Goal: Information Seeking & Learning: Learn about a topic

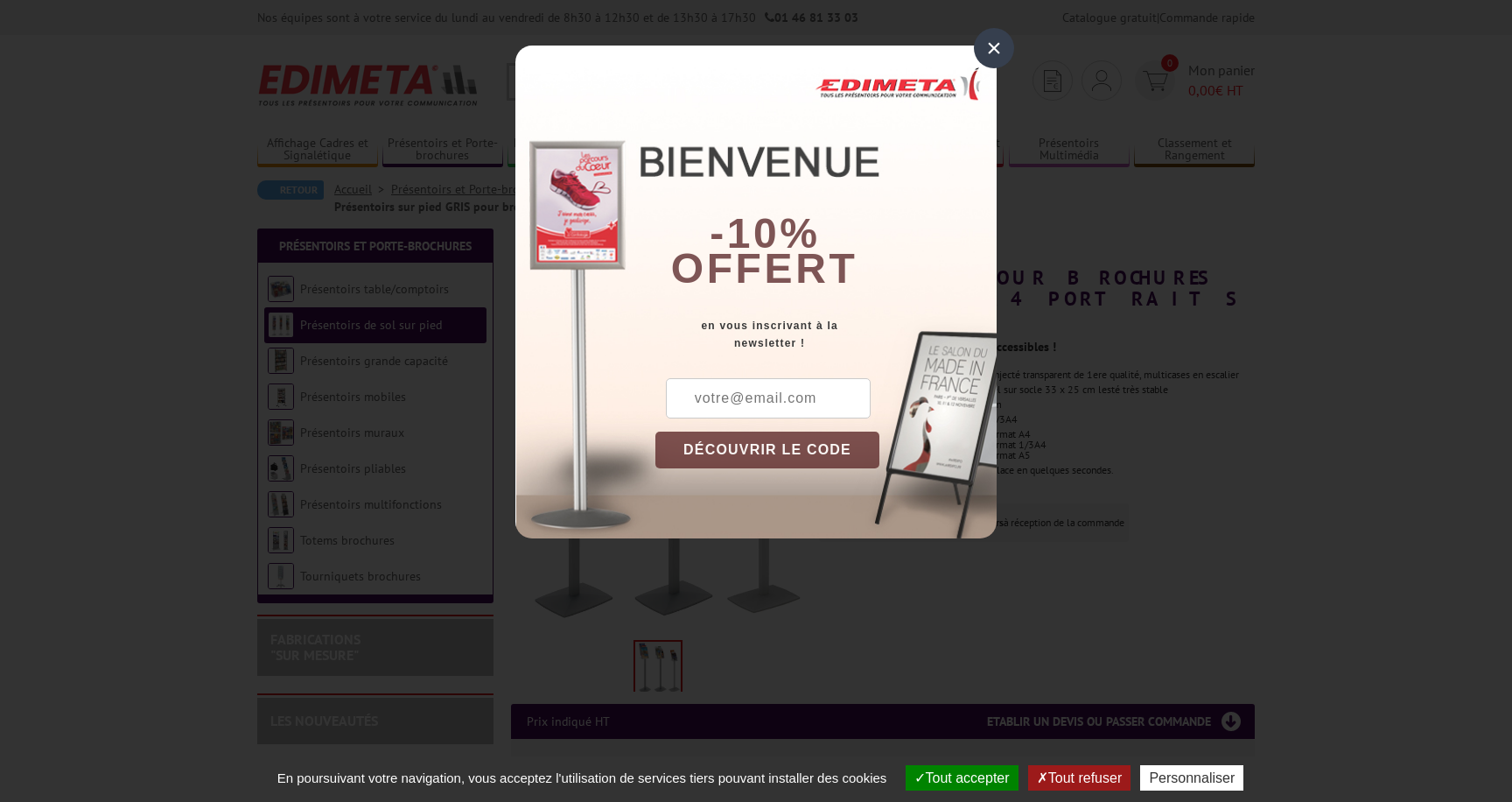
click at [998, 49] on div "×" at bounding box center [994, 48] width 40 height 40
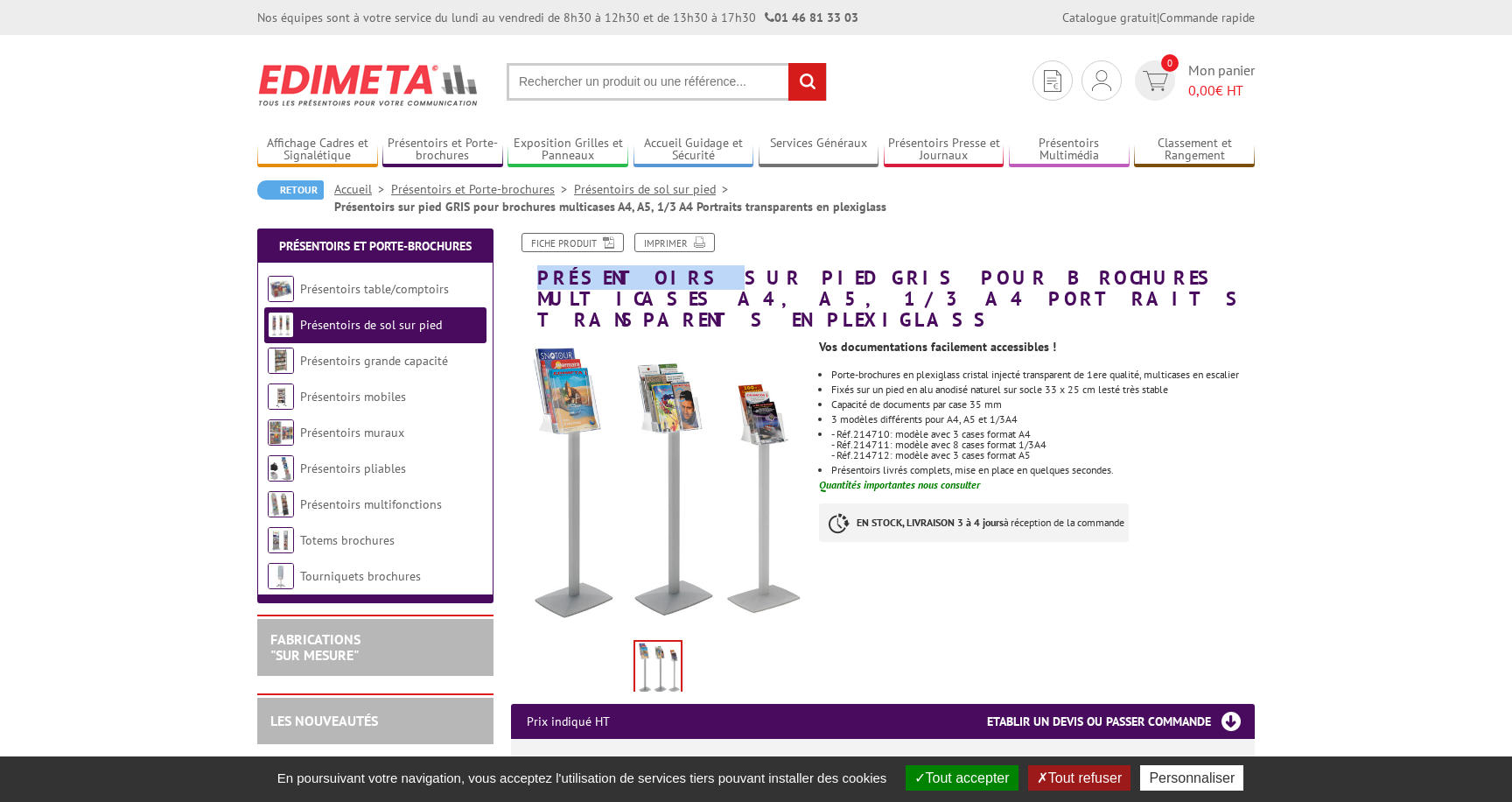
drag, startPoint x: 655, startPoint y: 276, endPoint x: 582, endPoint y: 268, distance: 73.4
click at [535, 277] on h1 "Présentoirs sur pied GRIS pour brochures multicases A4, A5, 1/3 A4 Portraits tr…" at bounding box center [883, 282] width 770 height 98
copy h1 "Présentoirs"
drag, startPoint x: 1060, startPoint y: 378, endPoint x: 1095, endPoint y: 380, distance: 35.1
click at [1095, 384] on li "Fixés sur un pied en alu anodisé naturel sur socle 33 x 25 cm lesté très stable" at bounding box center [1043, 389] width 423 height 11
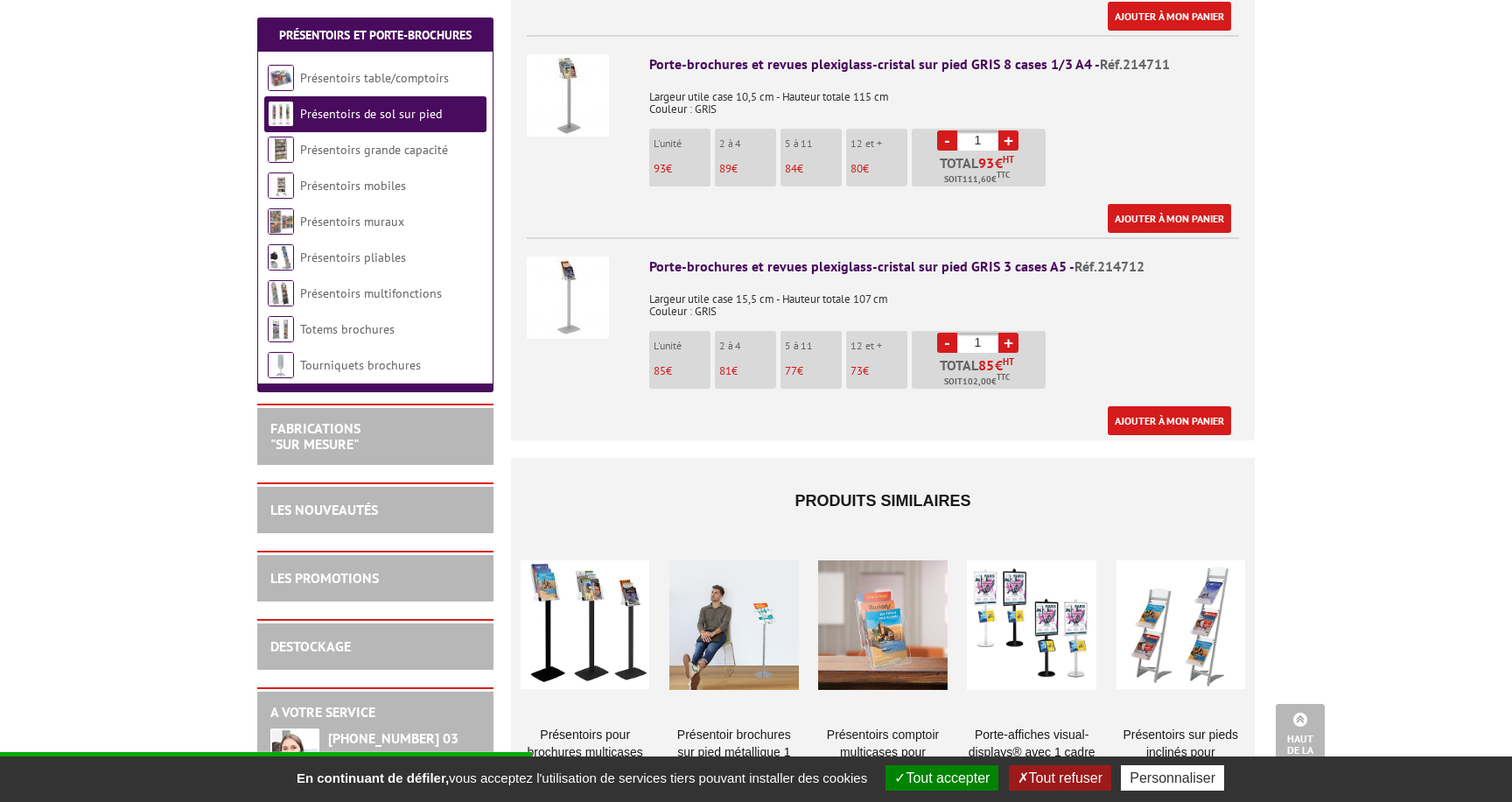
scroll to position [953, 0]
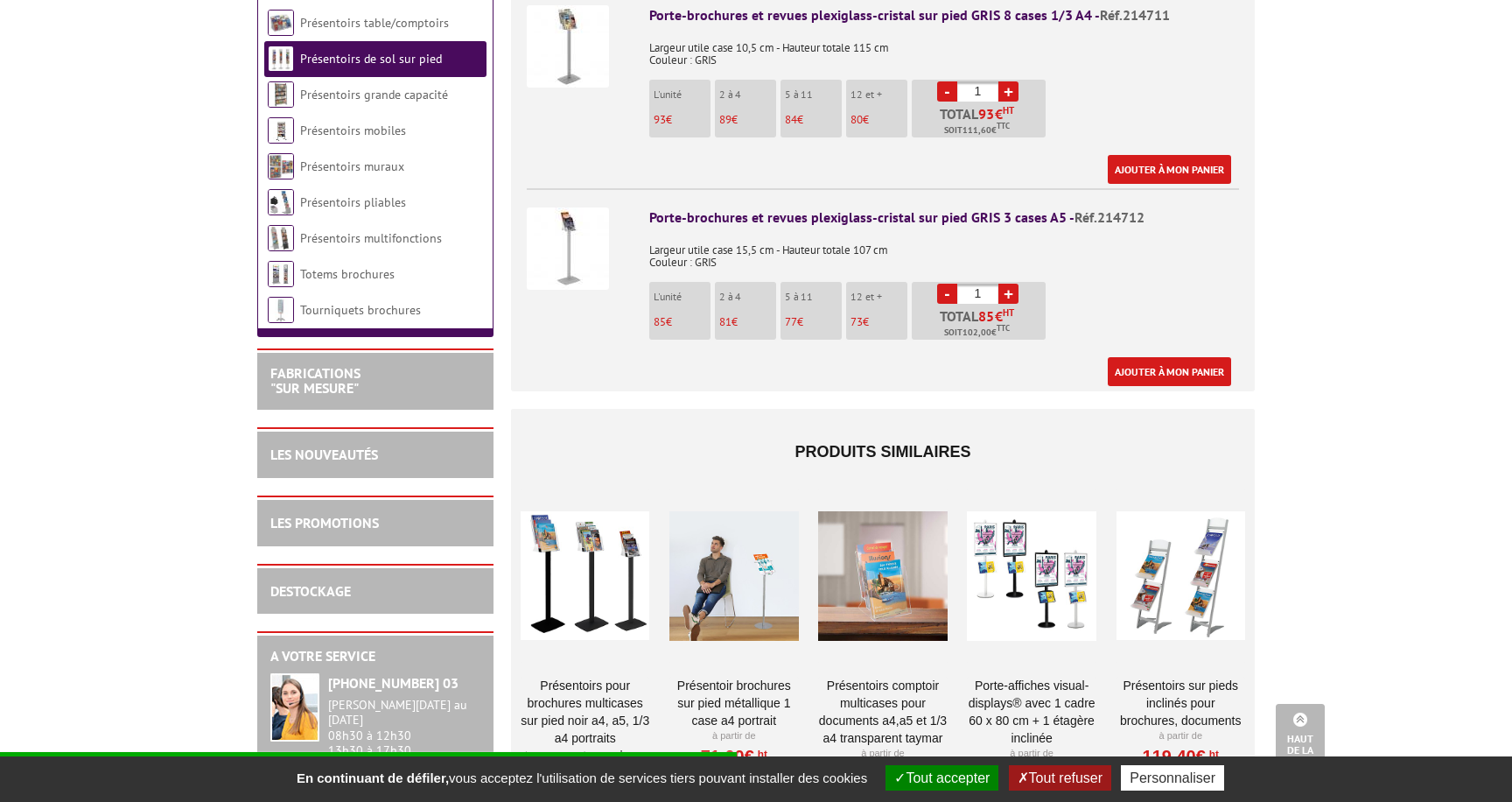
drag, startPoint x: 762, startPoint y: 192, endPoint x: 652, endPoint y: 203, distance: 110.5
click at [762, 207] on div "Porte-brochures et revues plexiglass-cristal sur pied GRIS 3 cases A5 - Réf.214…" at bounding box center [943, 217] width 590 height 20
click at [594, 210] on img at bounding box center [568, 249] width 82 height 82
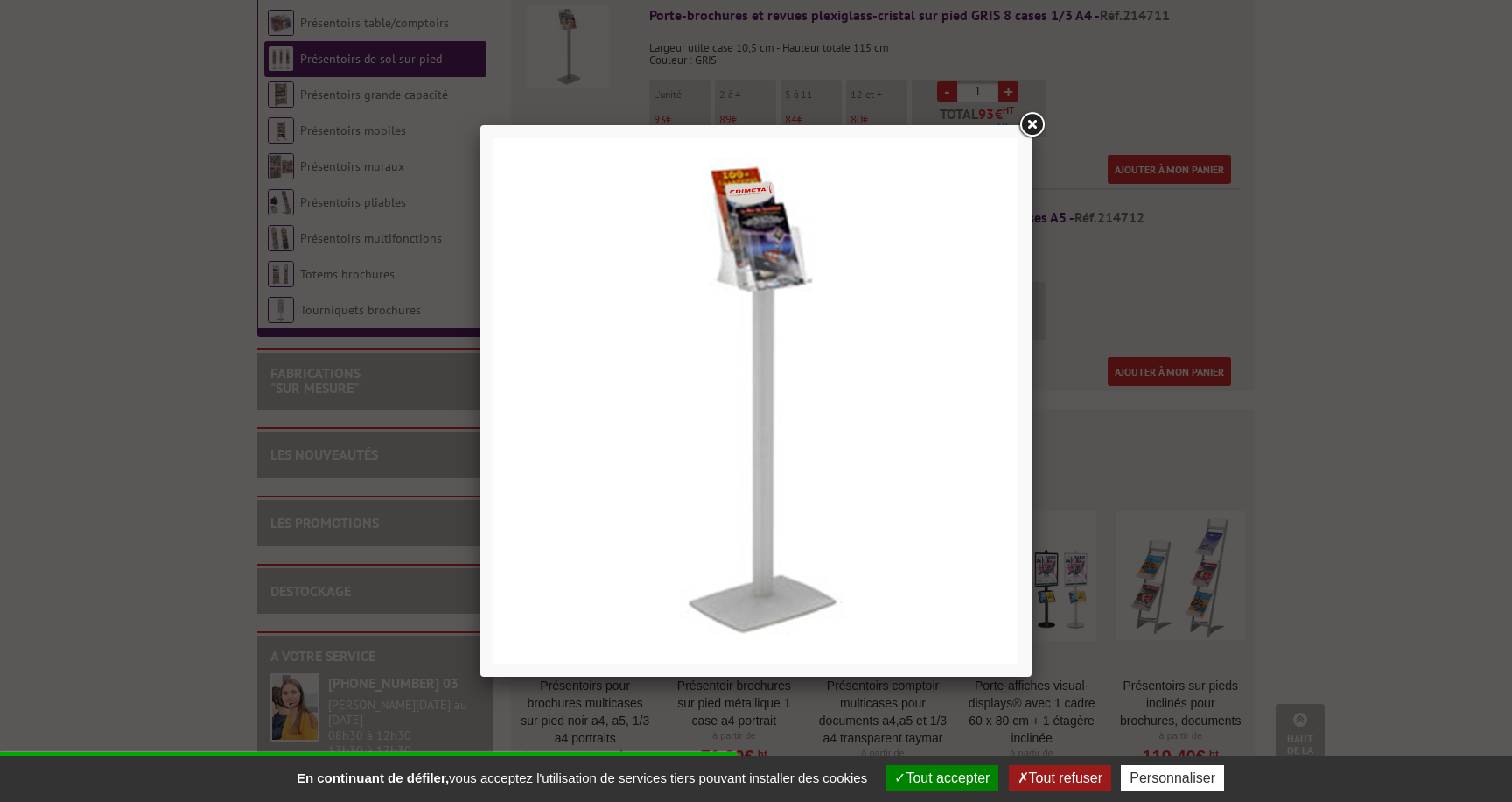
click at [1040, 128] on link at bounding box center [1031, 124] width 32 height 32
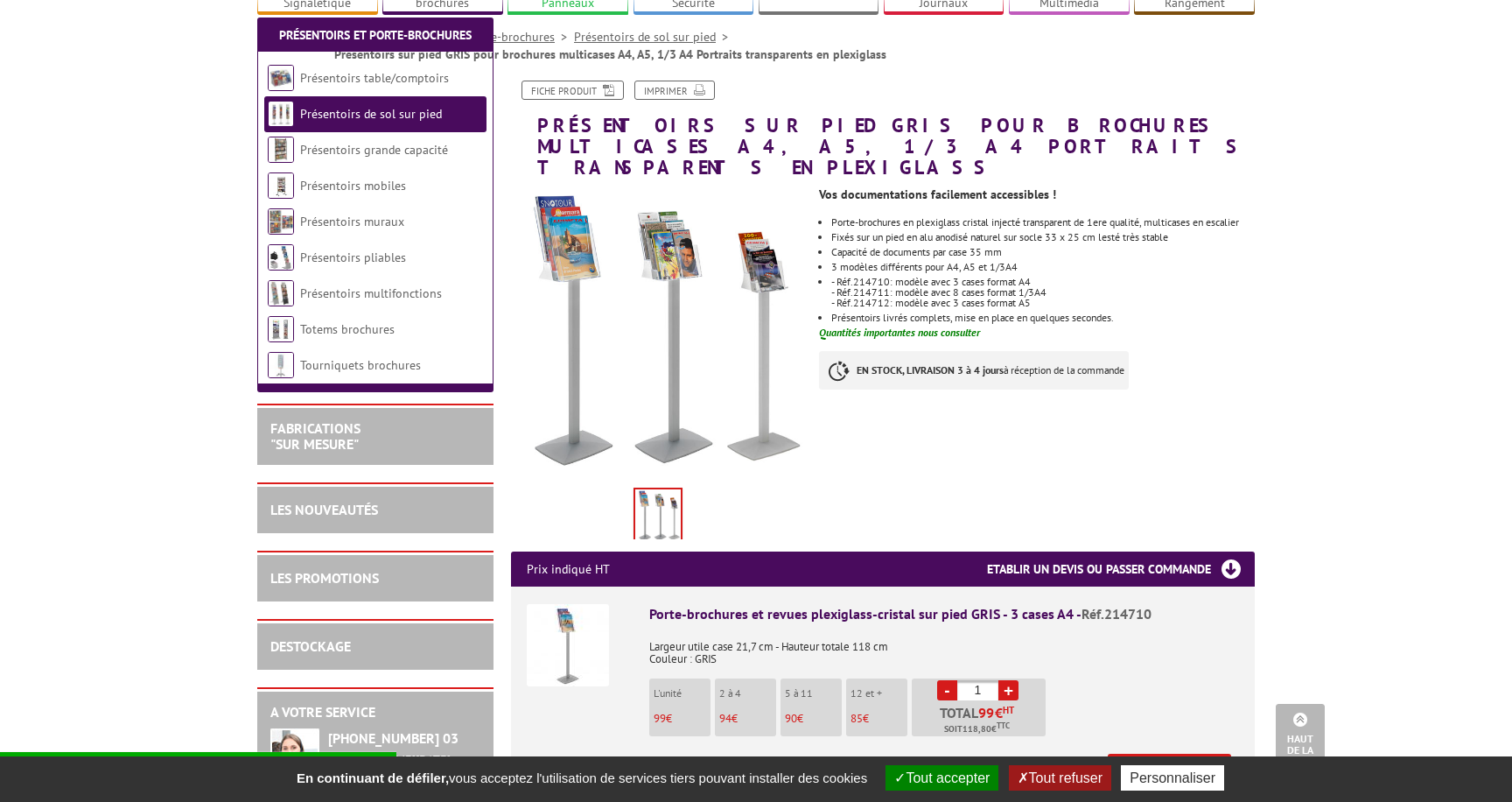
scroll to position [0, 0]
